Goal: Entertainment & Leisure: Consume media (video, audio)

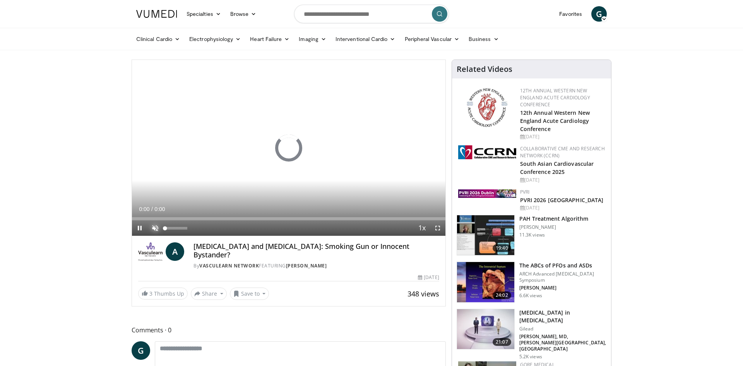
click at [152, 225] on span "Video Player" at bounding box center [154, 228] width 15 height 15
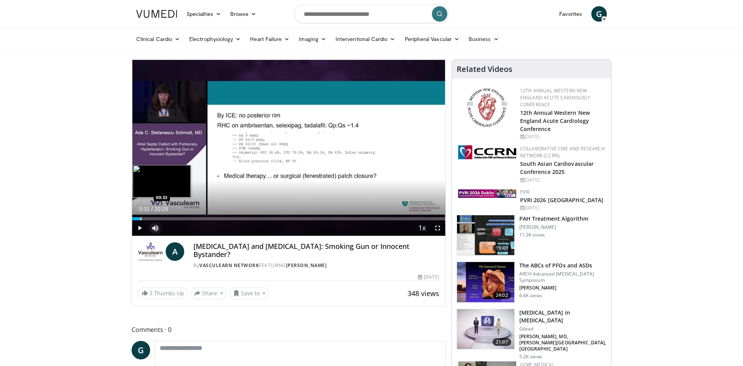
click at [140, 220] on div "Progress Bar" at bounding box center [137, 218] width 10 height 3
click at [156, 217] on div "Loaded : 5.64% 00:32 01:31" at bounding box center [288, 216] width 313 height 7
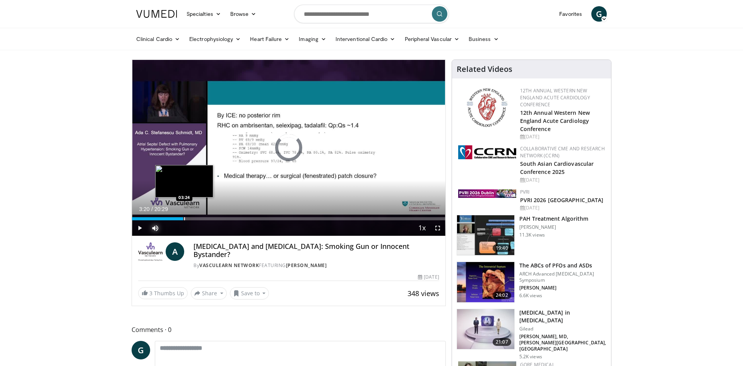
click at [183, 218] on div "Loaded : 9.68% 01:32 03:24" at bounding box center [288, 218] width 313 height 3
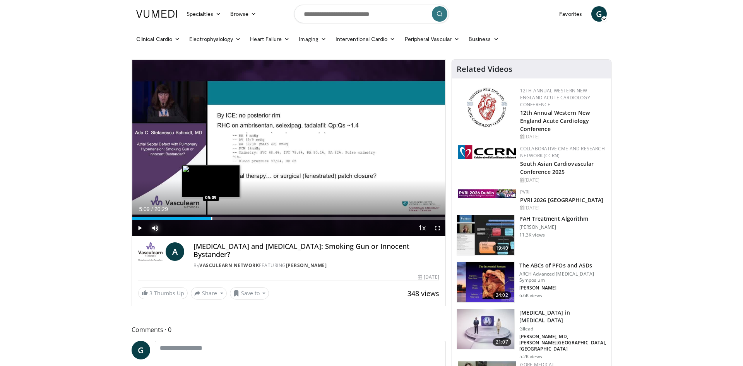
click at [211, 219] on div "Progress Bar" at bounding box center [211, 218] width 1 height 3
click at [225, 219] on div "Progress Bar" at bounding box center [225, 218] width 1 height 3
click at [141, 228] on span "Video Player" at bounding box center [139, 228] width 15 height 15
click at [136, 225] on span "Video Player" at bounding box center [139, 228] width 15 height 15
click at [438, 227] on span "Video Player" at bounding box center [437, 228] width 15 height 15
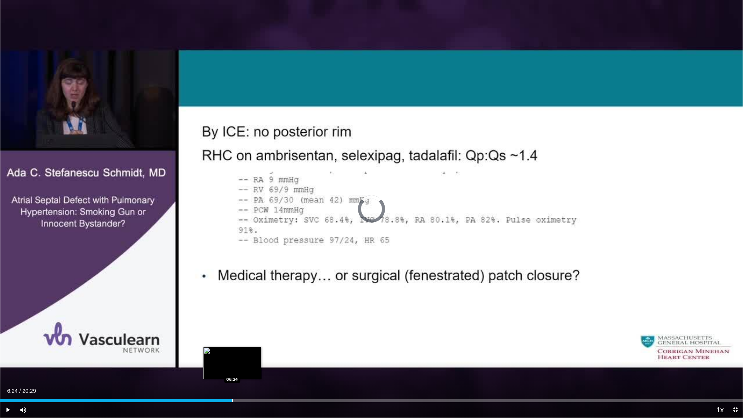
click at [233, 366] on div "Progress Bar" at bounding box center [232, 400] width 1 height 3
click at [246, 366] on div "Progress Bar" at bounding box center [246, 400] width 1 height 3
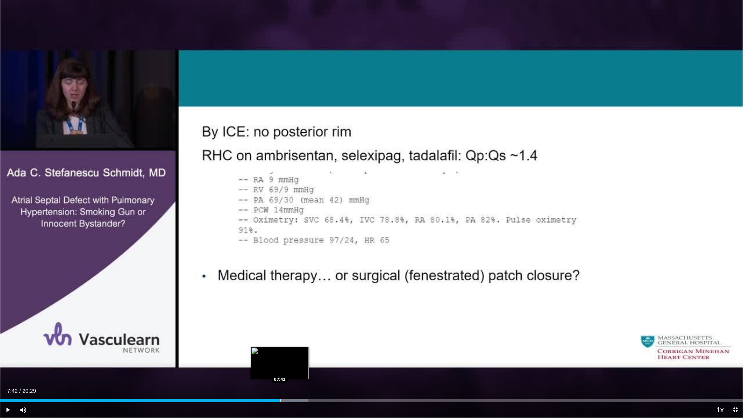
click at [280, 366] on div "Progress Bar" at bounding box center [280, 400] width 1 height 3
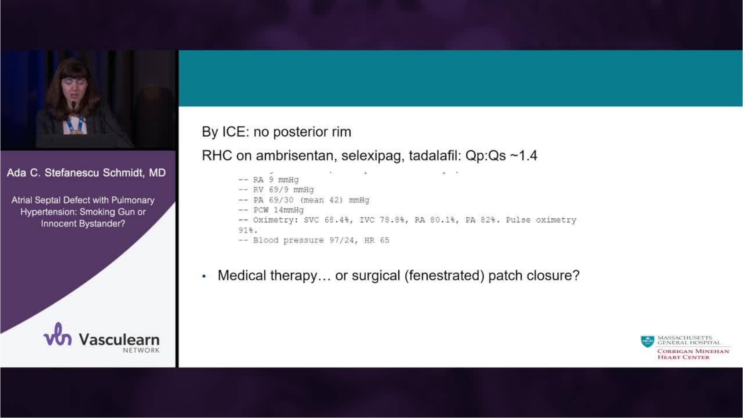
click at [290, 366] on div "10 seconds Tap to unmute" at bounding box center [371, 209] width 743 height 418
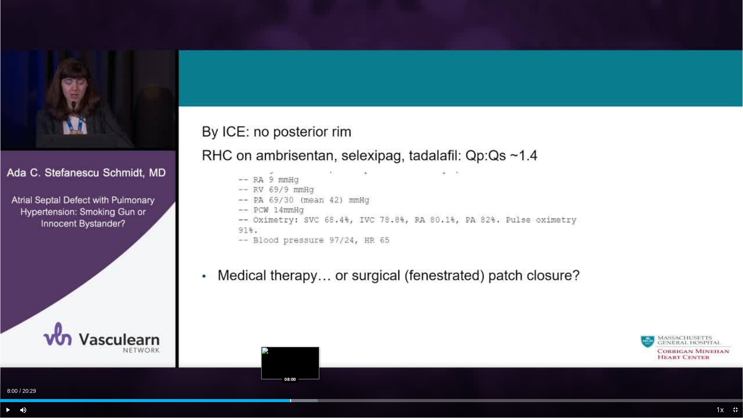
click at [290, 366] on div "Progress Bar" at bounding box center [290, 400] width 1 height 3
click at [301, 366] on div "Loaded : 44.39% 08:17 08:18" at bounding box center [371, 398] width 743 height 7
click at [318, 366] on div "Progress Bar" at bounding box center [311, 400] width 55 height 3
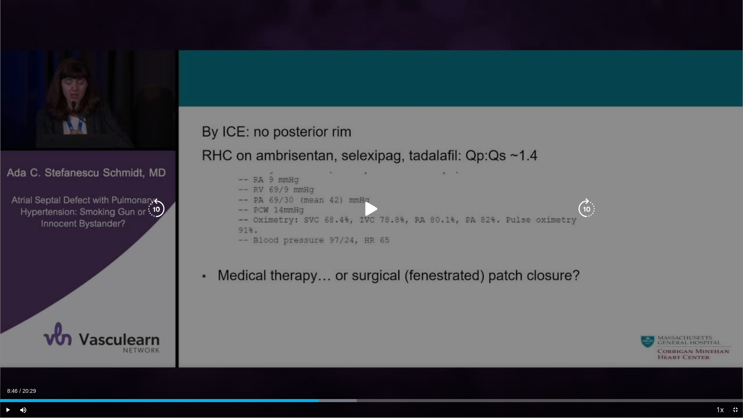
click at [370, 206] on icon "Video Player" at bounding box center [372, 209] width 22 height 22
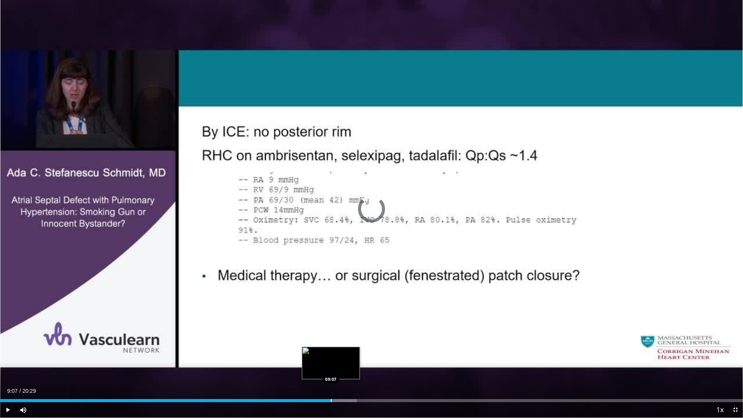
click at [331, 366] on div "Progress Bar" at bounding box center [331, 400] width 1 height 3
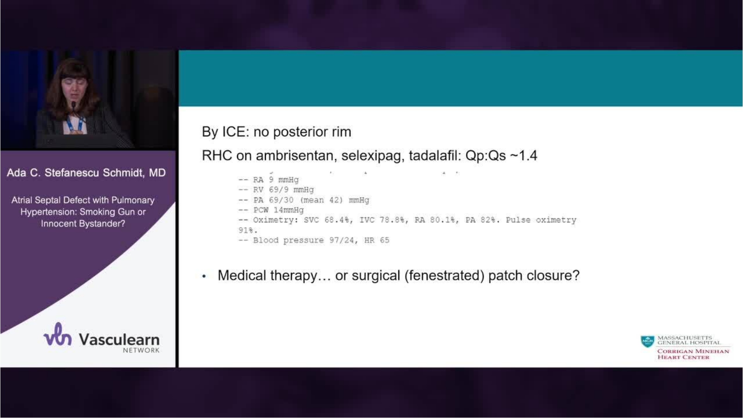
click at [344, 366] on video-js "**********" at bounding box center [371, 209] width 743 height 418
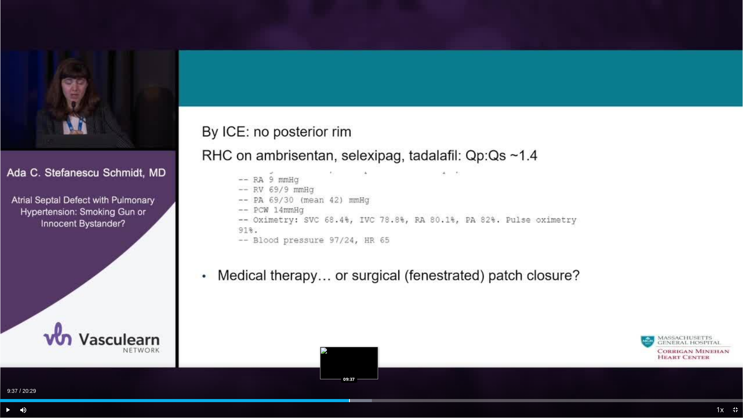
click at [349, 366] on div "Progress Bar" at bounding box center [349, 400] width 1 height 3
click at [364, 366] on div "Progress Bar" at bounding box center [362, 400] width 56 height 3
click at [377, 366] on div "Loaded : 54.07% 10:04 10:24" at bounding box center [371, 398] width 743 height 7
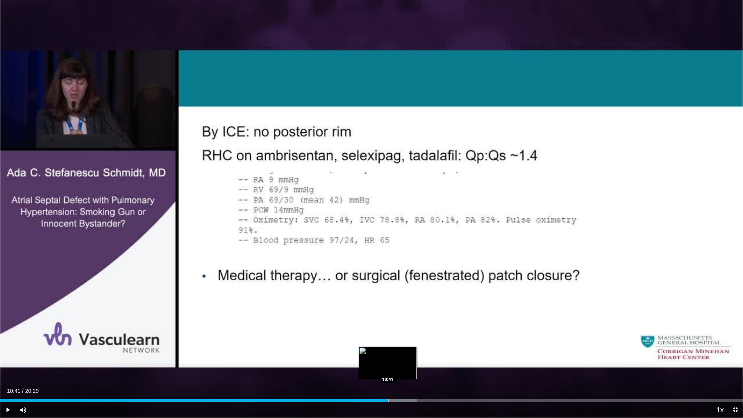
click at [388, 366] on div "Loaded : 56.14% 10:41 10:41" at bounding box center [371, 398] width 743 height 7
click at [400, 366] on div "Loaded : 57.30% 11:02 11:02" at bounding box center [371, 398] width 743 height 7
click at [418, 366] on div "Progress Bar" at bounding box center [418, 400] width 1 height 3
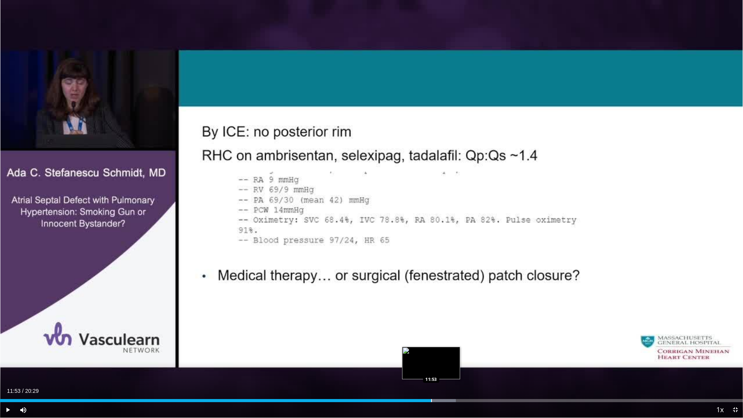
click at [431, 366] on div "Loaded : 61.34% 11:53 11:53" at bounding box center [371, 398] width 743 height 7
click at [449, 366] on div "Progress Bar" at bounding box center [449, 400] width 1 height 3
click at [464, 366] on div "Loaded : 65.91% 12:47 12:47" at bounding box center [371, 400] width 743 height 3
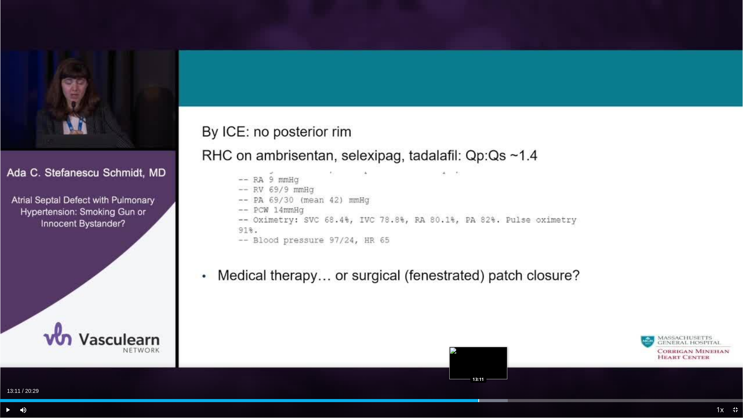
click at [478, 366] on div "Progress Bar" at bounding box center [478, 400] width 1 height 3
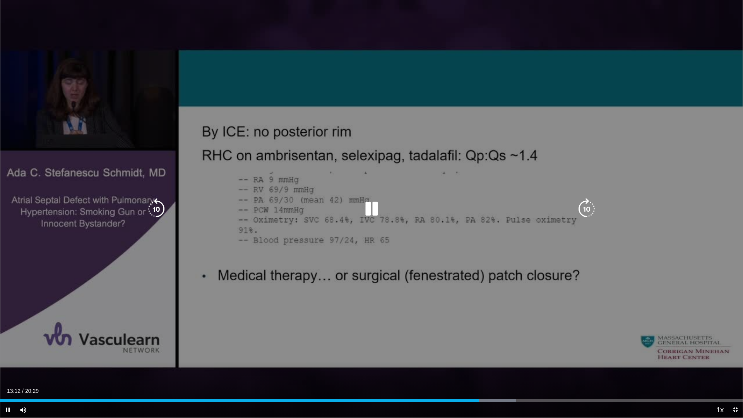
click at [491, 366] on div "Progress Bar" at bounding box center [487, 400] width 55 height 3
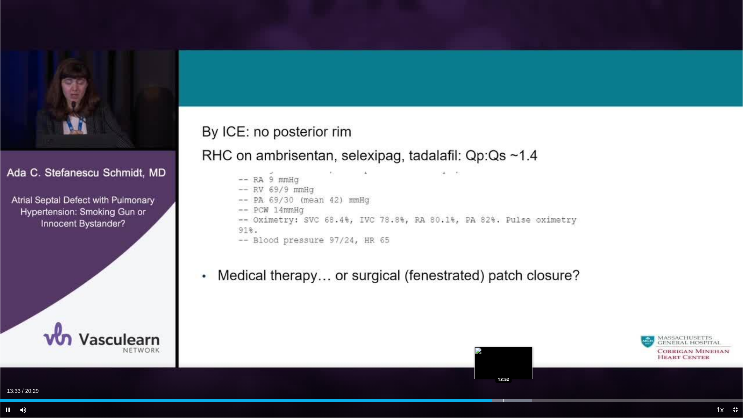
click at [503, 366] on div "Loaded : 71.60% 13:33 13:52" at bounding box center [371, 398] width 743 height 7
click at [520, 366] on div "Progress Bar" at bounding box center [520, 400] width 1 height 3
click at [536, 366] on div "Loaded : 75.06% 14:47 14:47" at bounding box center [371, 398] width 743 height 7
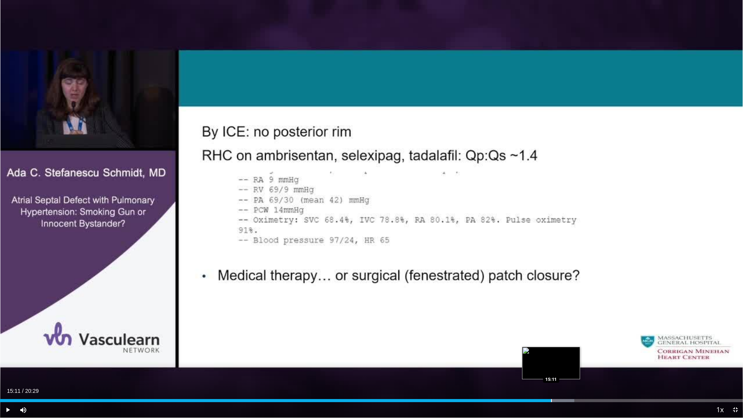
click at [551, 366] on div "Progress Bar" at bounding box center [551, 400] width 1 height 3
click at [570, 366] on div "Loaded : 79.74% 15:43 15:43" at bounding box center [371, 398] width 743 height 7
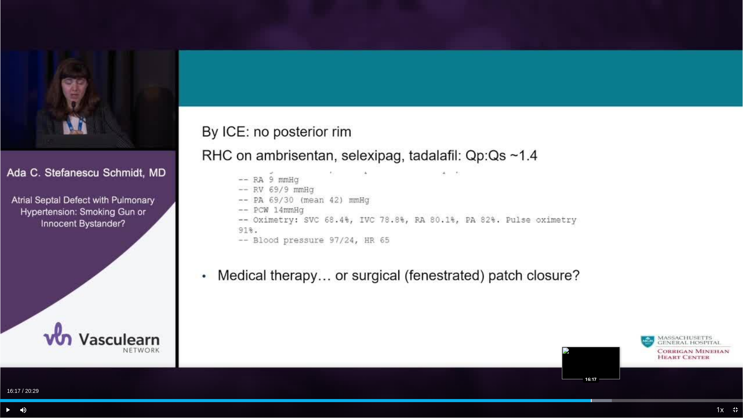
click at [591, 366] on div "Loaded : 82.32% 16:17 16:17" at bounding box center [371, 398] width 743 height 7
click at [605, 366] on div "Loaded : 84.62% 16:19 16:41" at bounding box center [371, 398] width 743 height 7
click at [619, 366] on div "Progress Bar" at bounding box center [619, 400] width 1 height 3
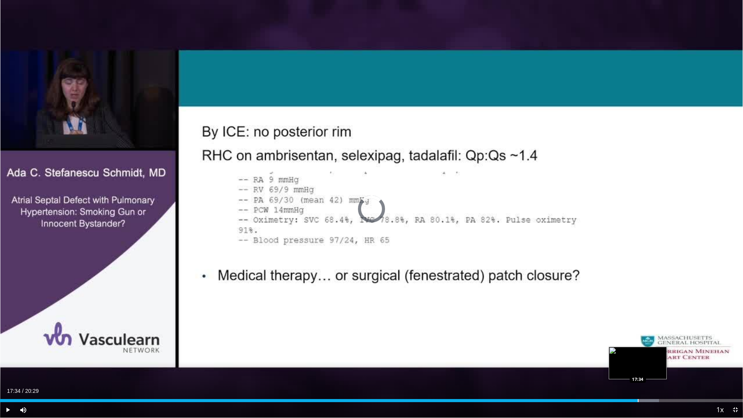
click at [638, 366] on div "Loaded : 88.69% 17:34 17:34" at bounding box center [371, 398] width 743 height 7
click at [654, 366] on div "Progress Bar" at bounding box center [654, 400] width 1 height 3
click at [670, 366] on div "Loaded : 93.57% 18:28 18:28" at bounding box center [371, 398] width 743 height 7
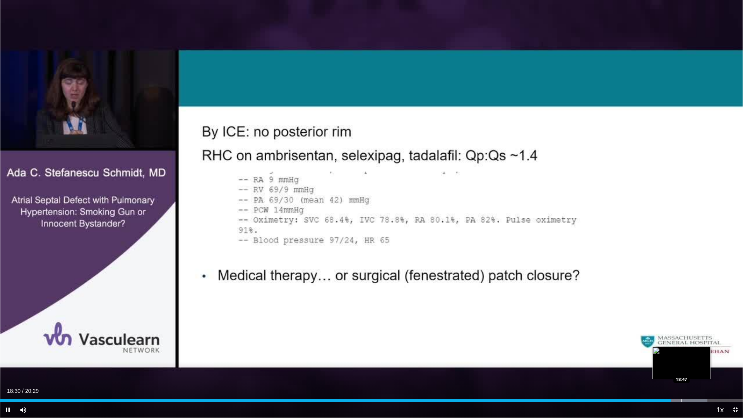
click at [681, 366] on div "Progress Bar" at bounding box center [681, 400] width 1 height 3
click at [696, 366] on div "Progress Bar" at bounding box center [696, 400] width 1 height 3
click at [707, 366] on div "Loaded : 99.27% 19:14 19:30" at bounding box center [371, 398] width 743 height 7
click at [718, 366] on div "Progress Bar" at bounding box center [717, 400] width 1 height 3
click at [726, 366] on div "Progress Bar" at bounding box center [726, 400] width 1 height 3
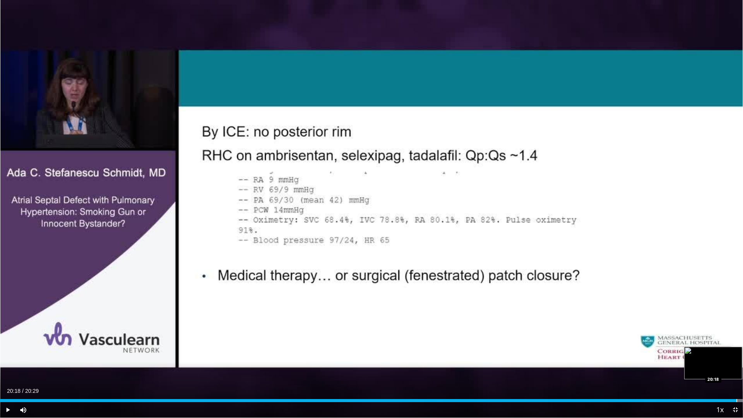
click at [736, 366] on div "Loaded : 100.00% 20:18 20:18" at bounding box center [371, 398] width 743 height 7
click at [20, 366] on span "Video Player" at bounding box center [22, 409] width 15 height 15
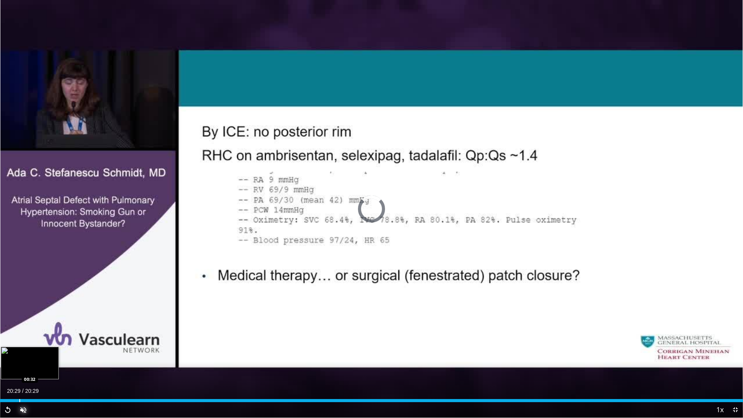
click at [19, 366] on div "Loaded : 100.00% 20:29 00:32" at bounding box center [371, 398] width 743 height 7
